Goal: Information Seeking & Learning: Learn about a topic

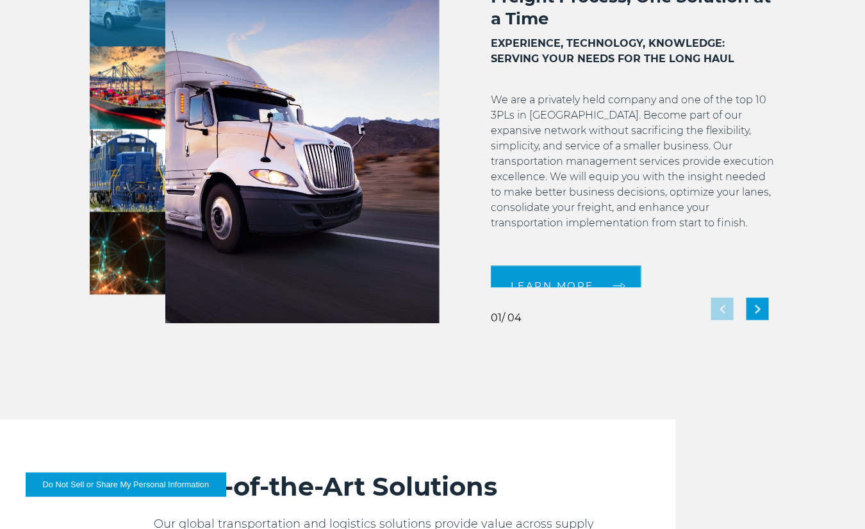
scroll to position [1175, 0]
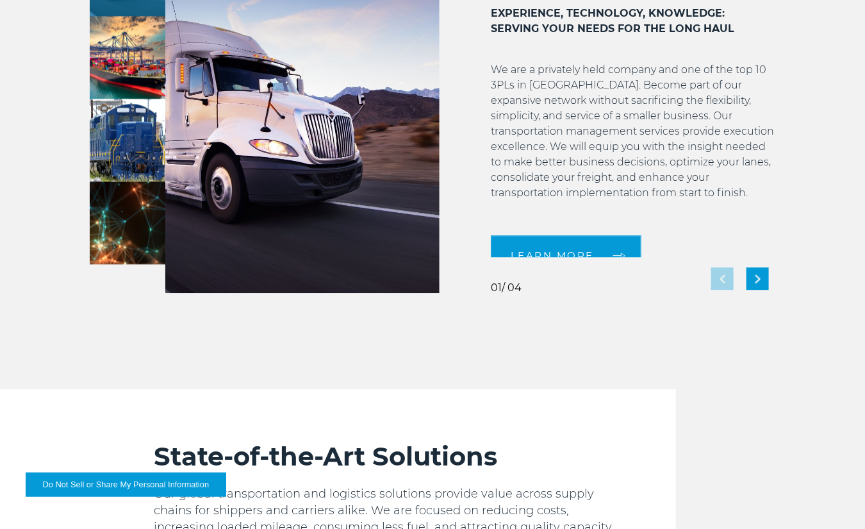
click at [142, 136] on img at bounding box center [128, 140] width 76 height 83
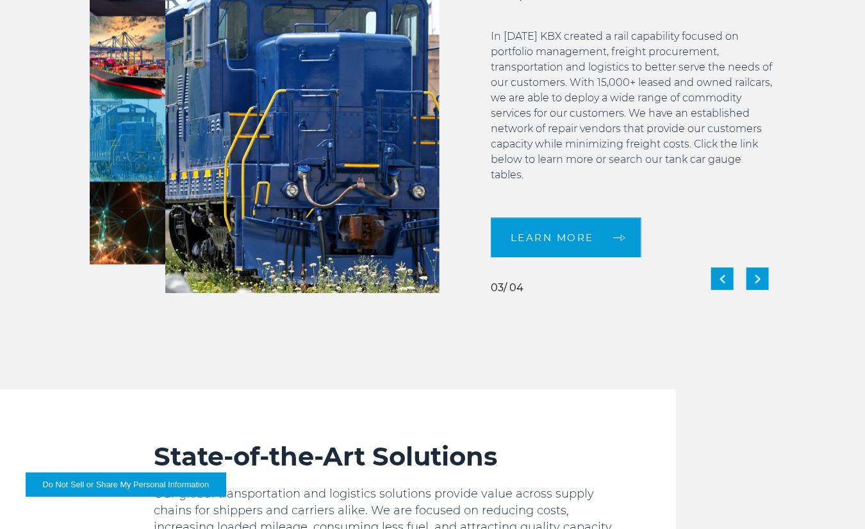
scroll to position [28, 0]
click at [760, 280] on img "Next slide" at bounding box center [758, 278] width 5 height 8
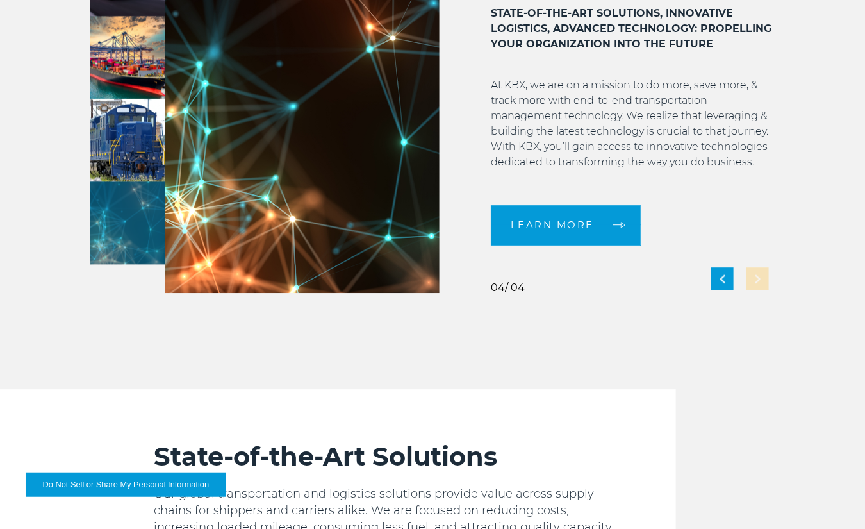
click at [760, 280] on div "Technology: Innovating Freight Logistics with Advanced Technology Solutions STA…" at bounding box center [608, 113] width 336 height 359
click at [734, 277] on div "Technology: Innovating Freight Logistics with Advanced Technology Solutions STA…" at bounding box center [608, 113] width 336 height 359
click at [729, 277] on div "Previous slide" at bounding box center [722, 278] width 22 height 22
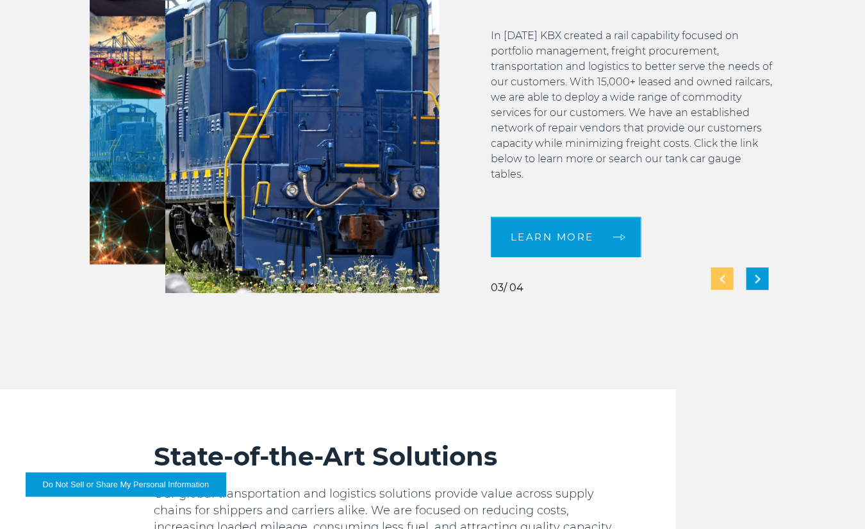
click at [729, 277] on div "Previous slide" at bounding box center [722, 278] width 22 height 22
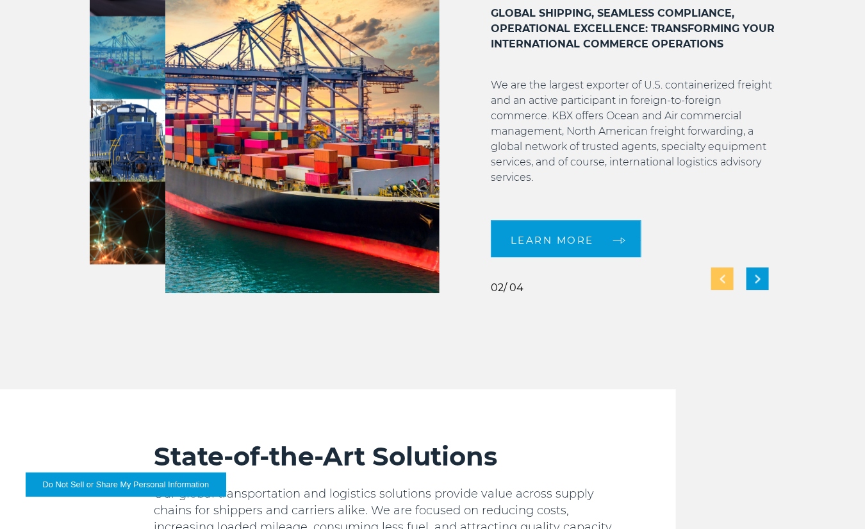
click at [729, 277] on div "Previous slide" at bounding box center [722, 278] width 22 height 22
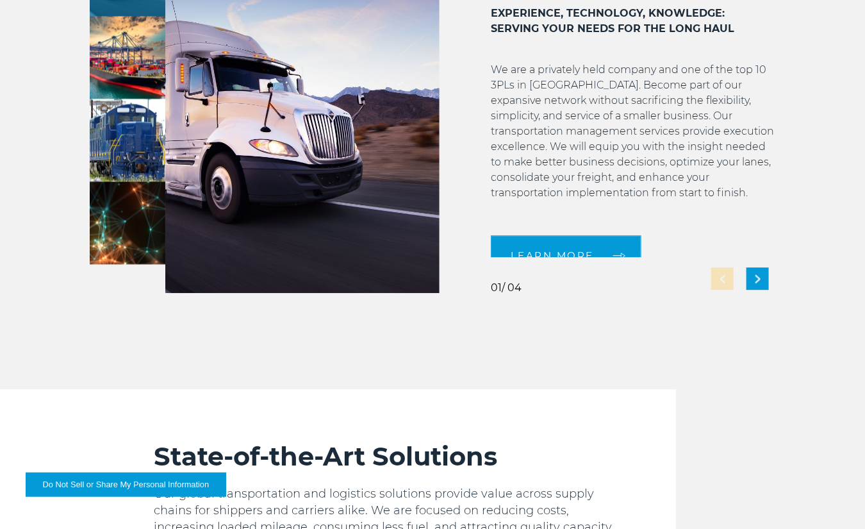
click at [729, 277] on div "Trucking: Revolutionizing Your Freight Process, One Solution at a Time EXPERIEN…" at bounding box center [608, 113] width 336 height 359
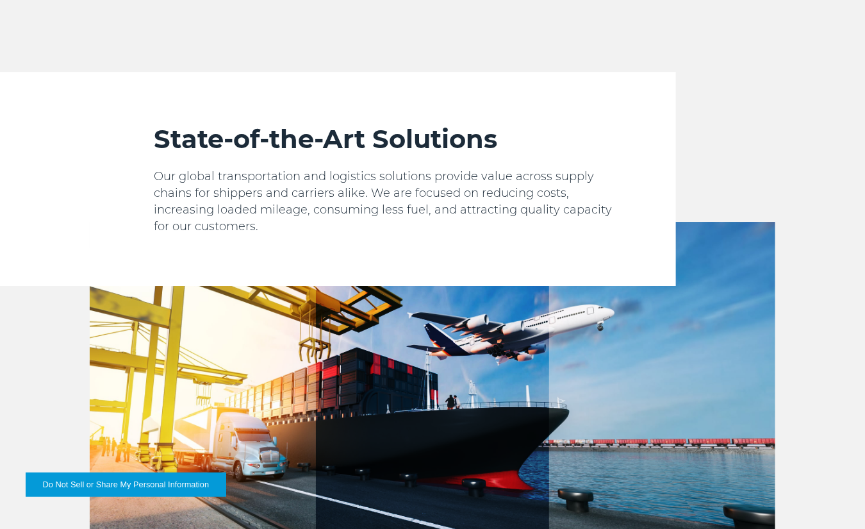
scroll to position [1495, 0]
